Goal: Use online tool/utility: Use online tool/utility

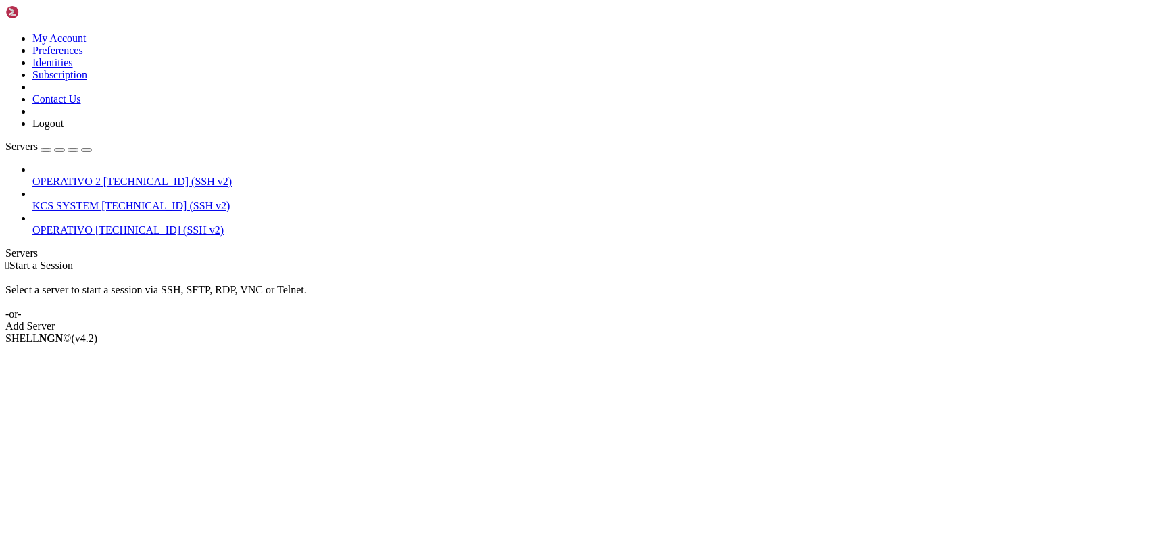
click at [101, 200] on span "[TECHNICAL_ID] (SSH v2)" at bounding box center [165, 205] width 128 height 11
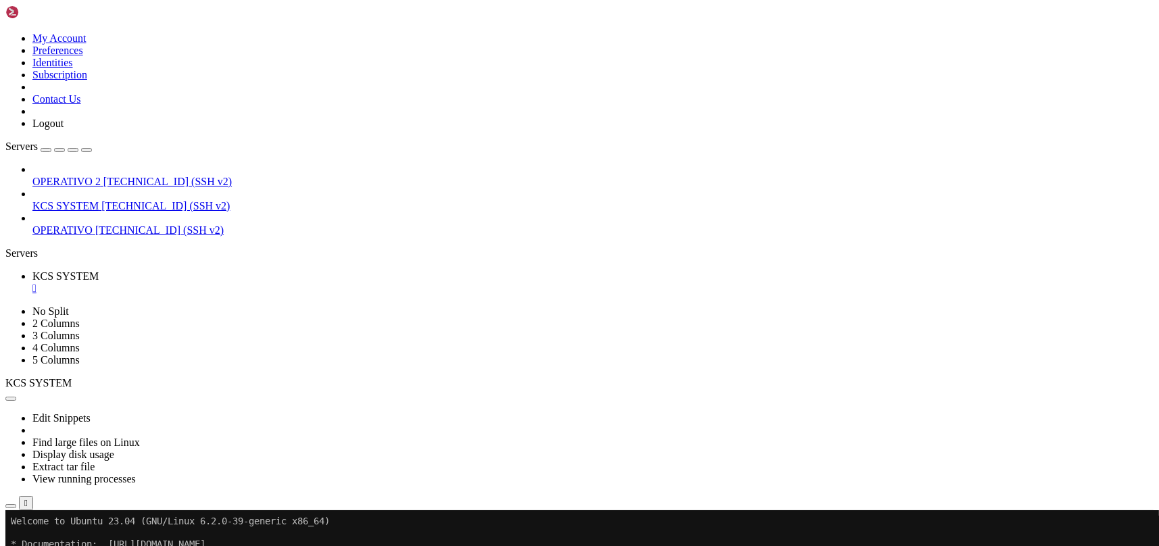
click at [103, 176] on span "[TECHNICAL_ID] (SSH v2)" at bounding box center [167, 181] width 128 height 11
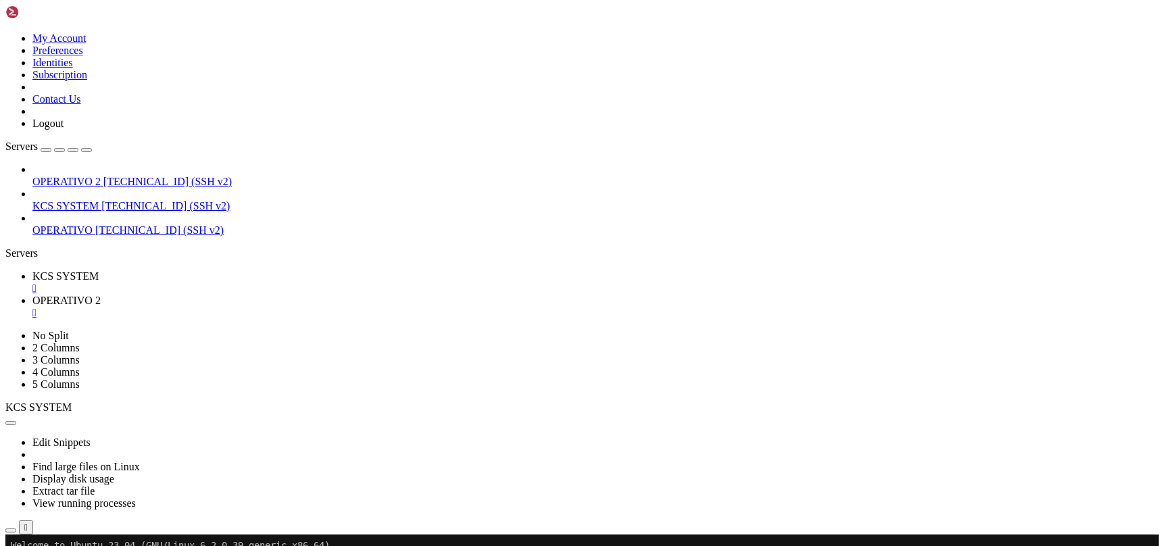
click at [365, 307] on div "" at bounding box center [592, 313] width 1121 height 12
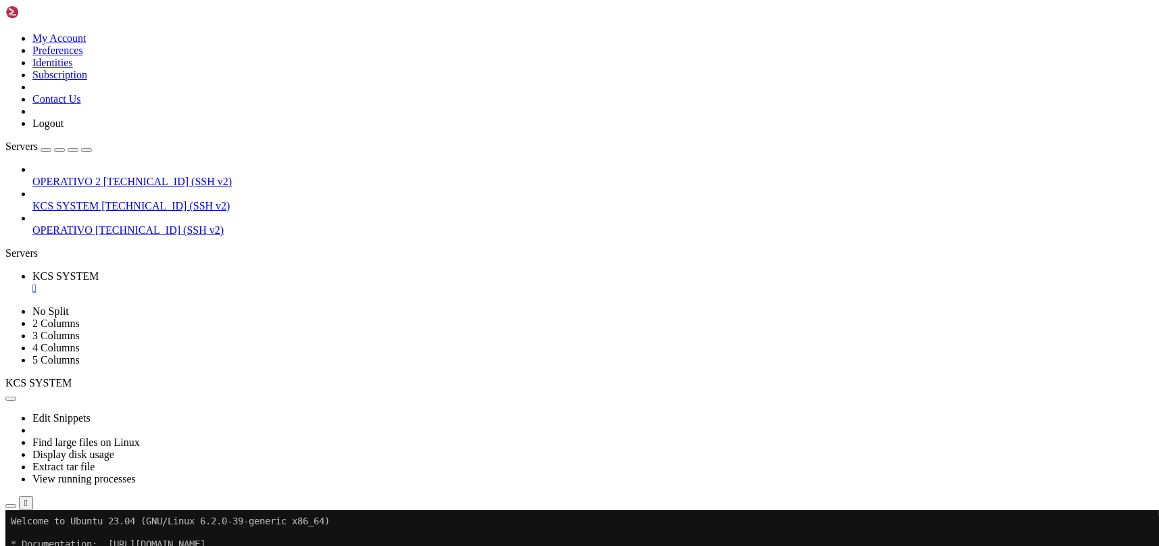
click at [258, 282] on div "" at bounding box center [592, 288] width 1121 height 12
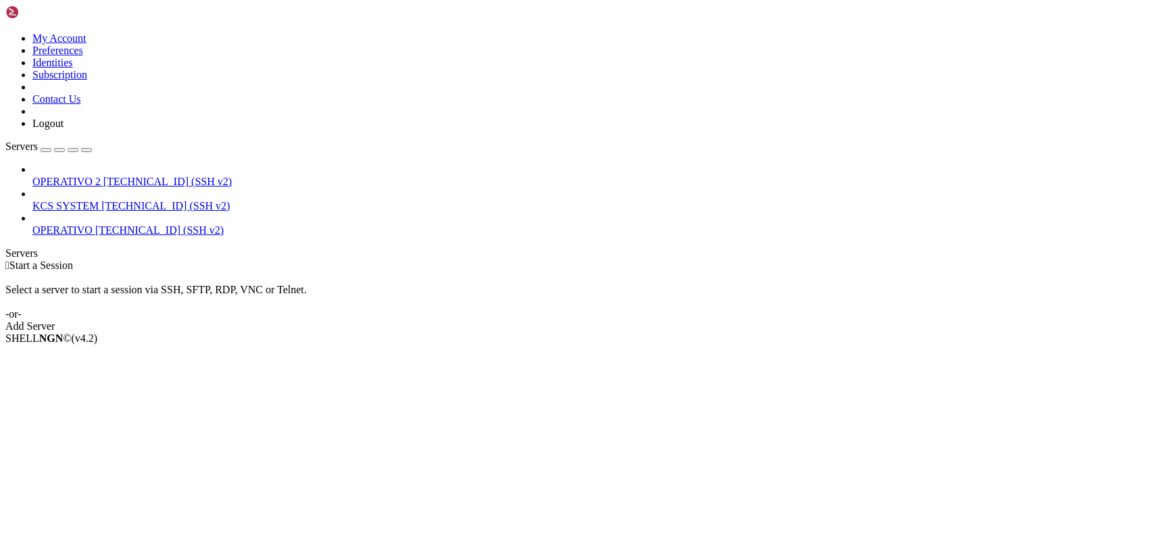
click at [92, 141] on link "Servers" at bounding box center [48, 146] width 86 height 11
click at [101, 176] on span "OPERATIVO 2" at bounding box center [66, 181] width 68 height 11
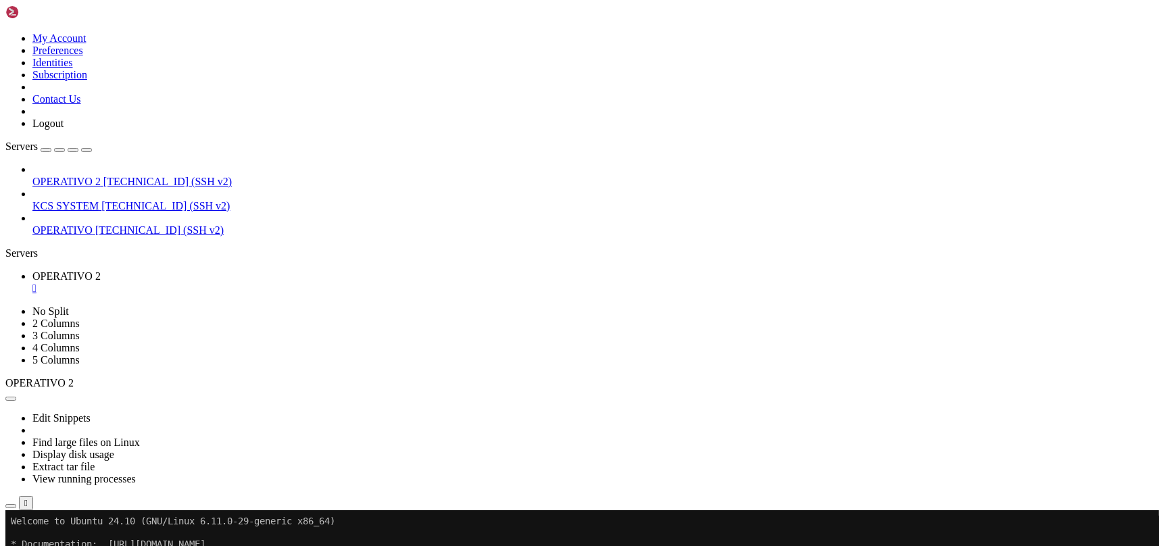
click at [11, 506] on icon "button" at bounding box center [11, 506] width 0 height 0
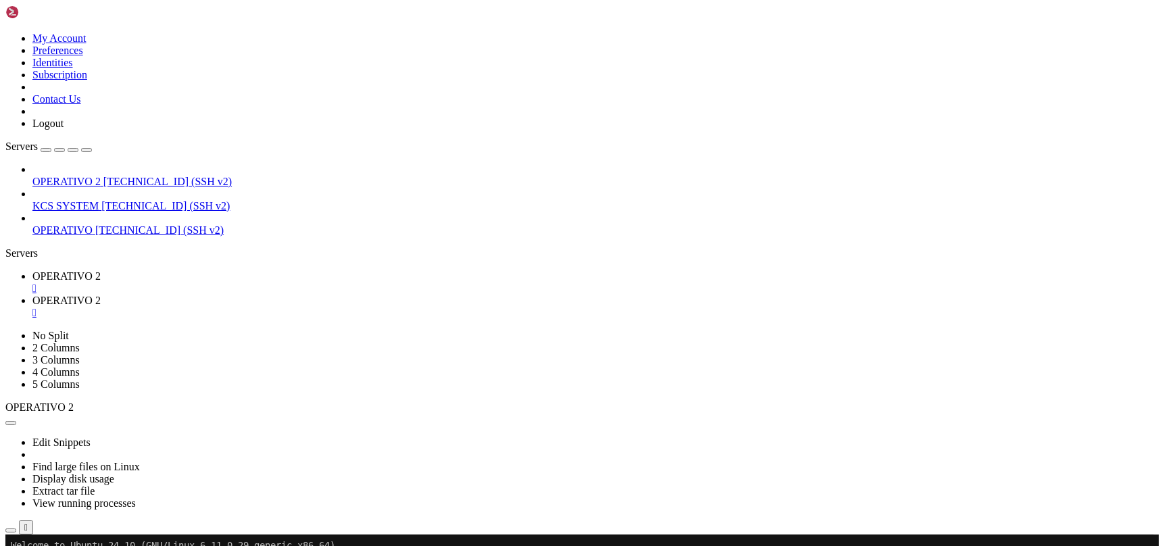
type input "/home/ubuntu"
